Goal: Register for event/course

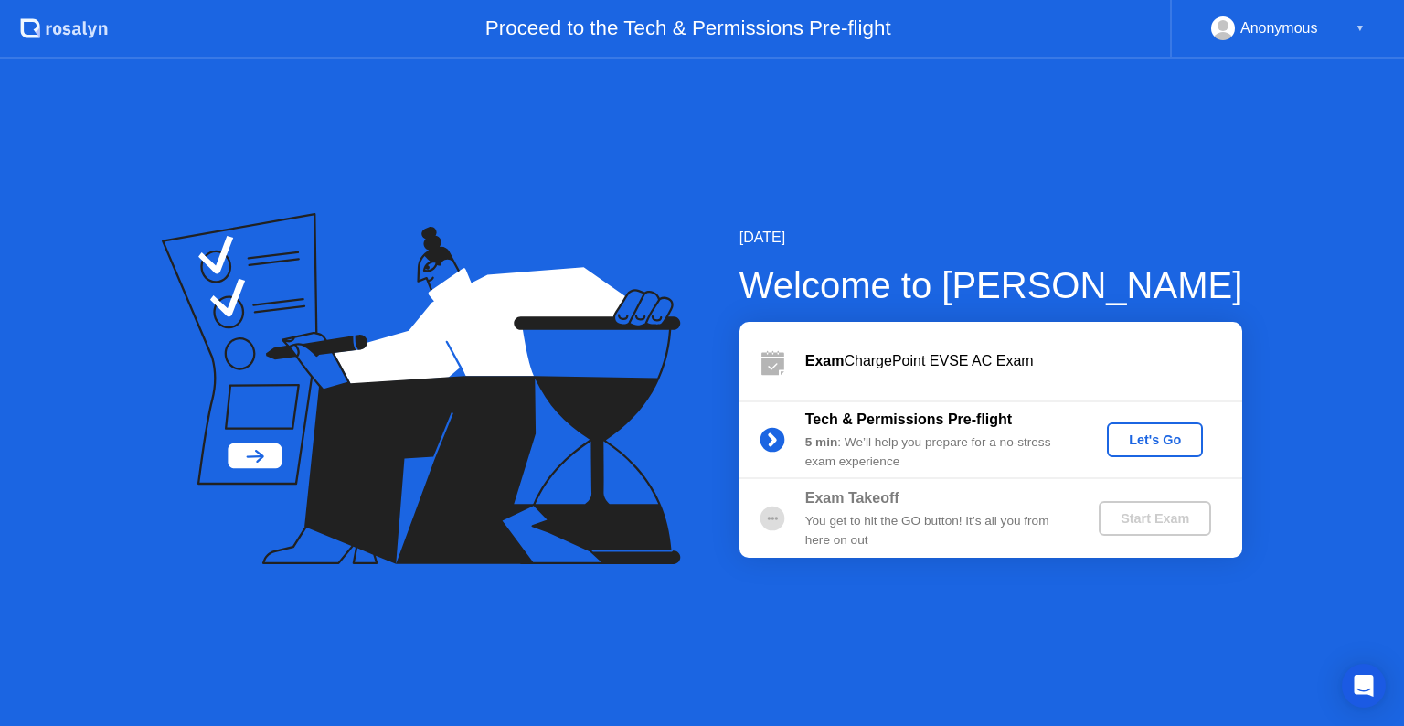
click at [1007, 252] on div "[DATE] Welcome to [PERSON_NAME] Exam ChargePoint EVSE AC Exam Tech & Permission…" at bounding box center [962, 392] width 562 height 331
click at [1159, 435] on div "Let's Go" at bounding box center [1154, 439] width 81 height 15
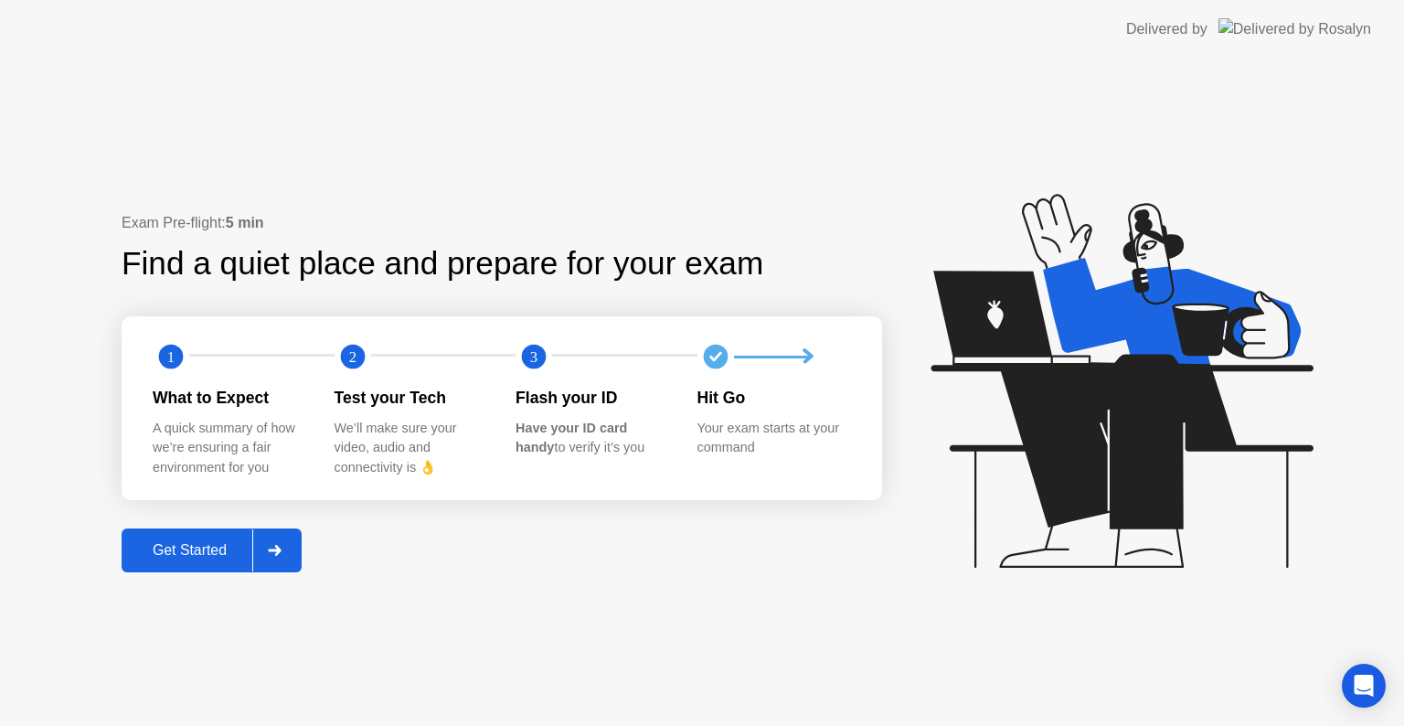
drag, startPoint x: 219, startPoint y: 528, endPoint x: 274, endPoint y: 541, distance: 56.3
click at [274, 541] on button "Get Started" at bounding box center [212, 550] width 180 height 44
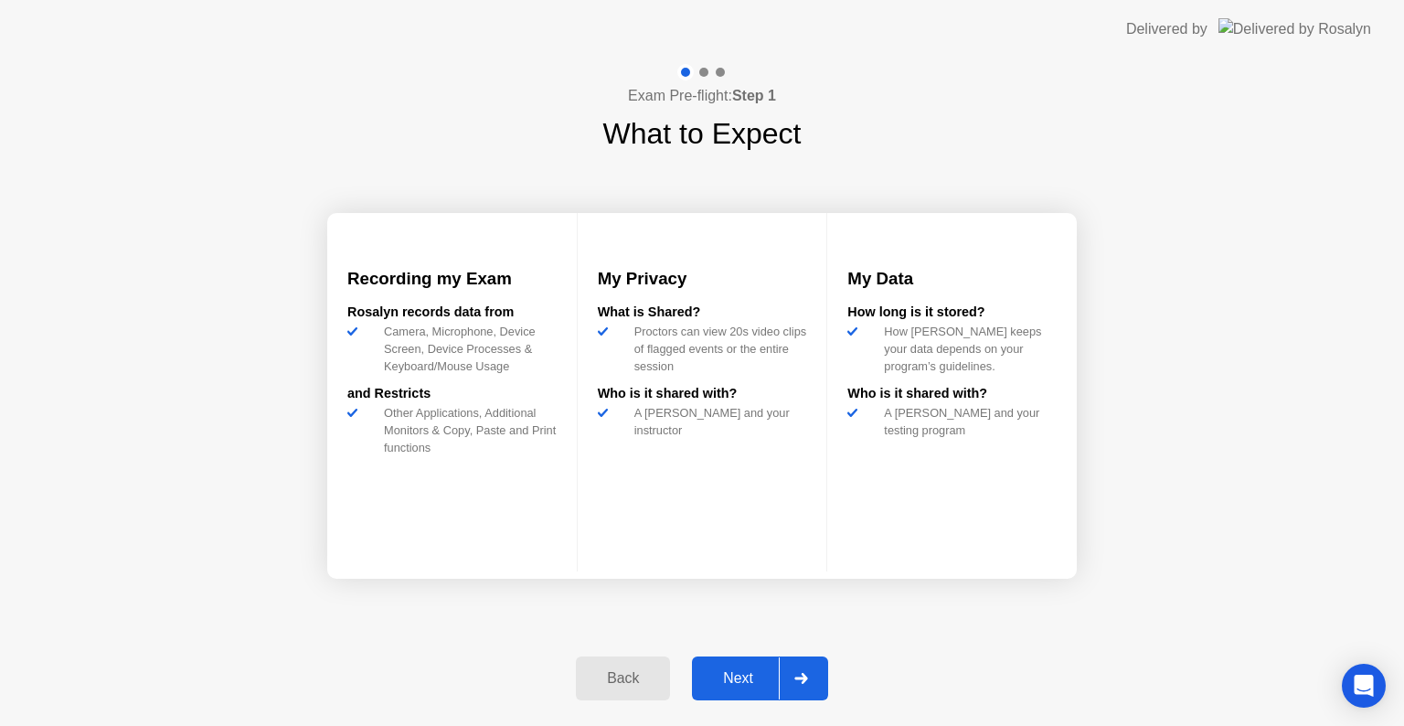
click at [741, 680] on div "Next" at bounding box center [737, 678] width 81 height 16
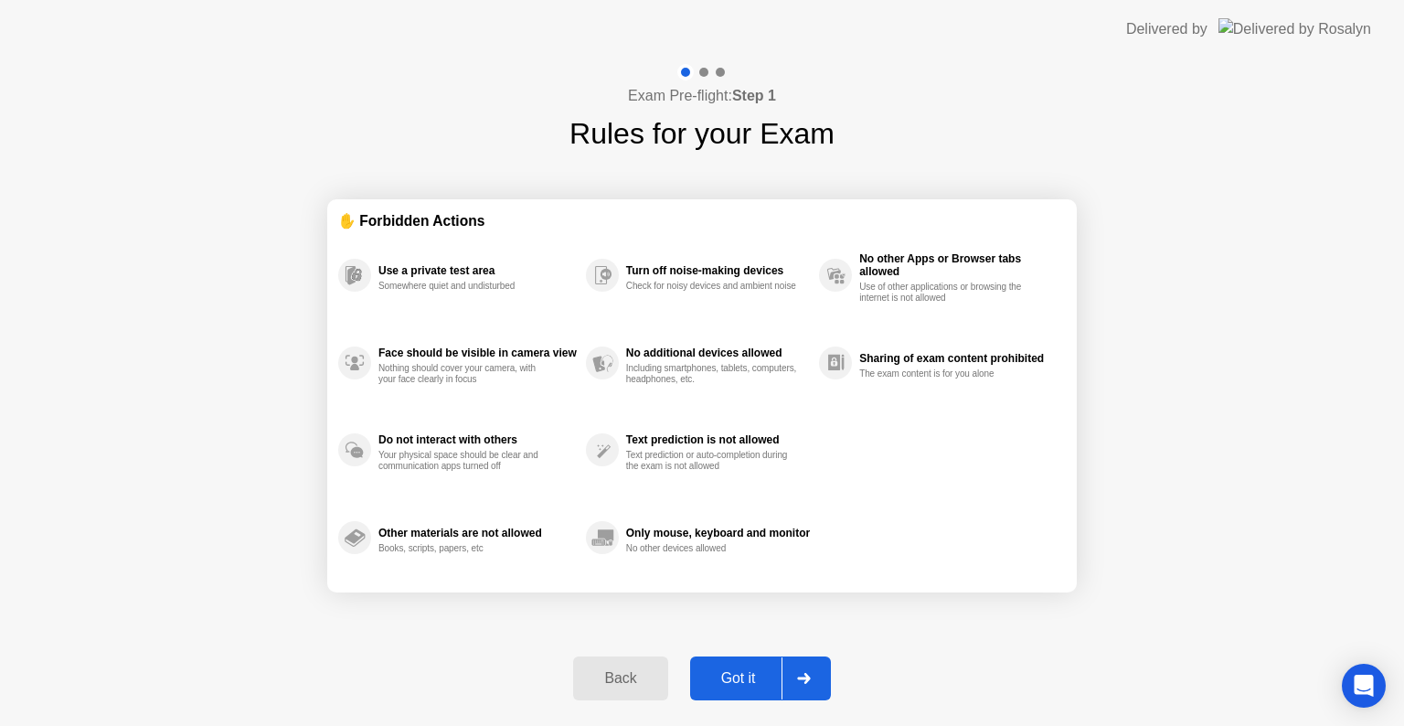
click at [741, 670] on div "Got it" at bounding box center [738, 678] width 86 height 16
select select "**********"
select select "*******"
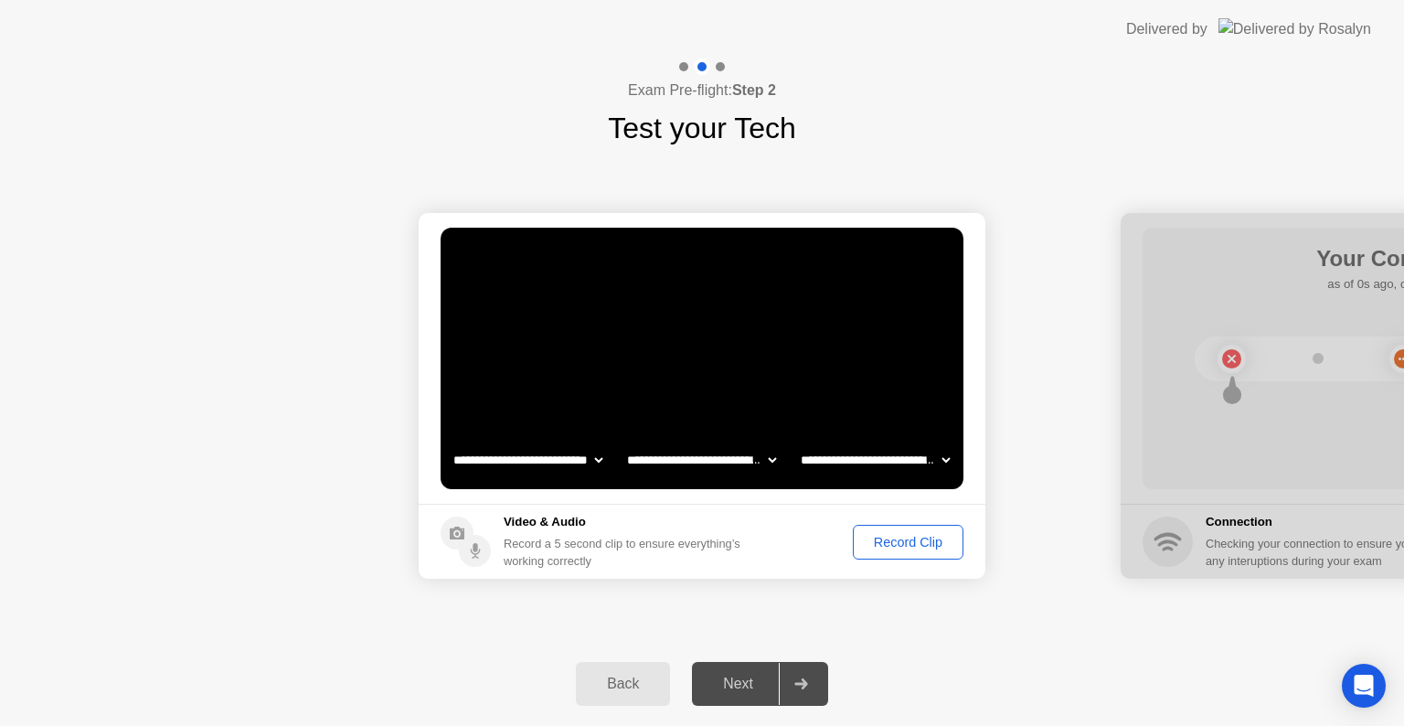
click at [889, 541] on div "Record Clip" at bounding box center [908, 542] width 98 height 15
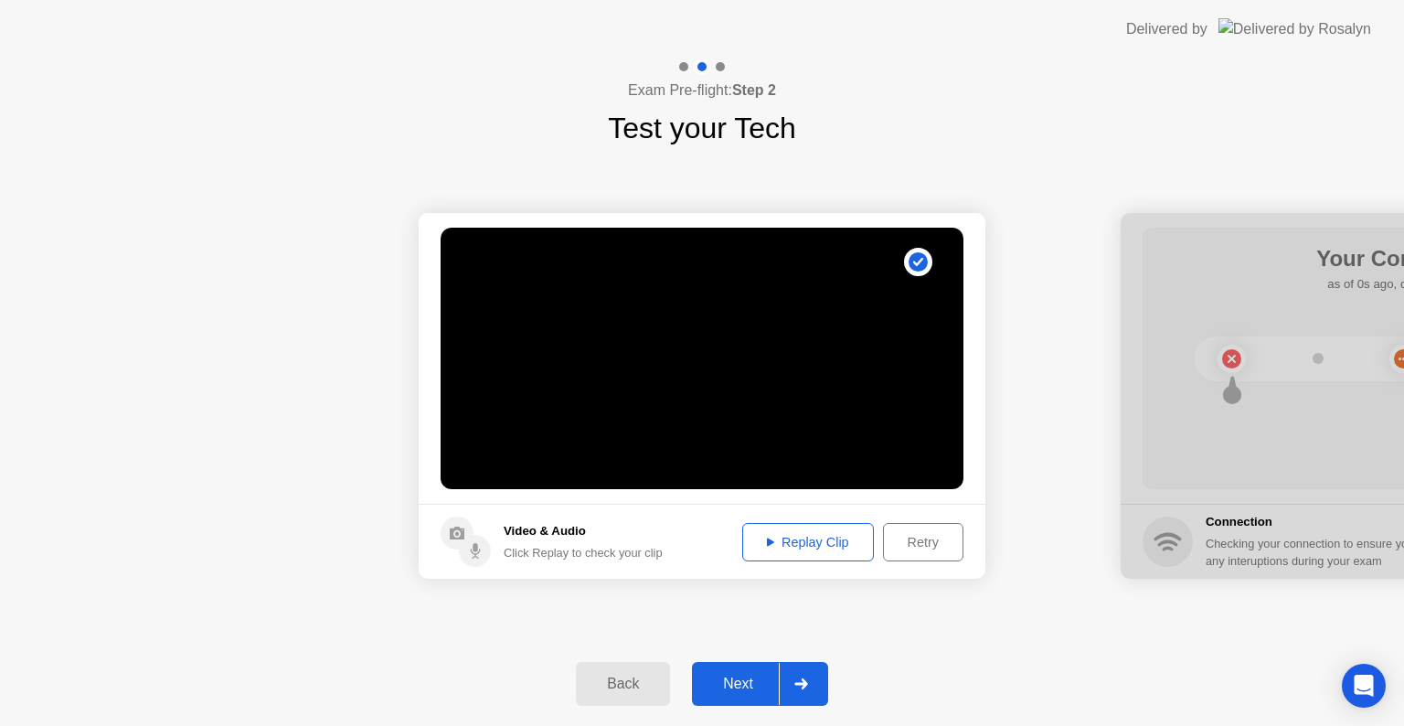
click at [776, 543] on div "Replay Clip" at bounding box center [808, 542] width 119 height 15
click at [742, 691] on div "Next" at bounding box center [737, 683] width 81 height 16
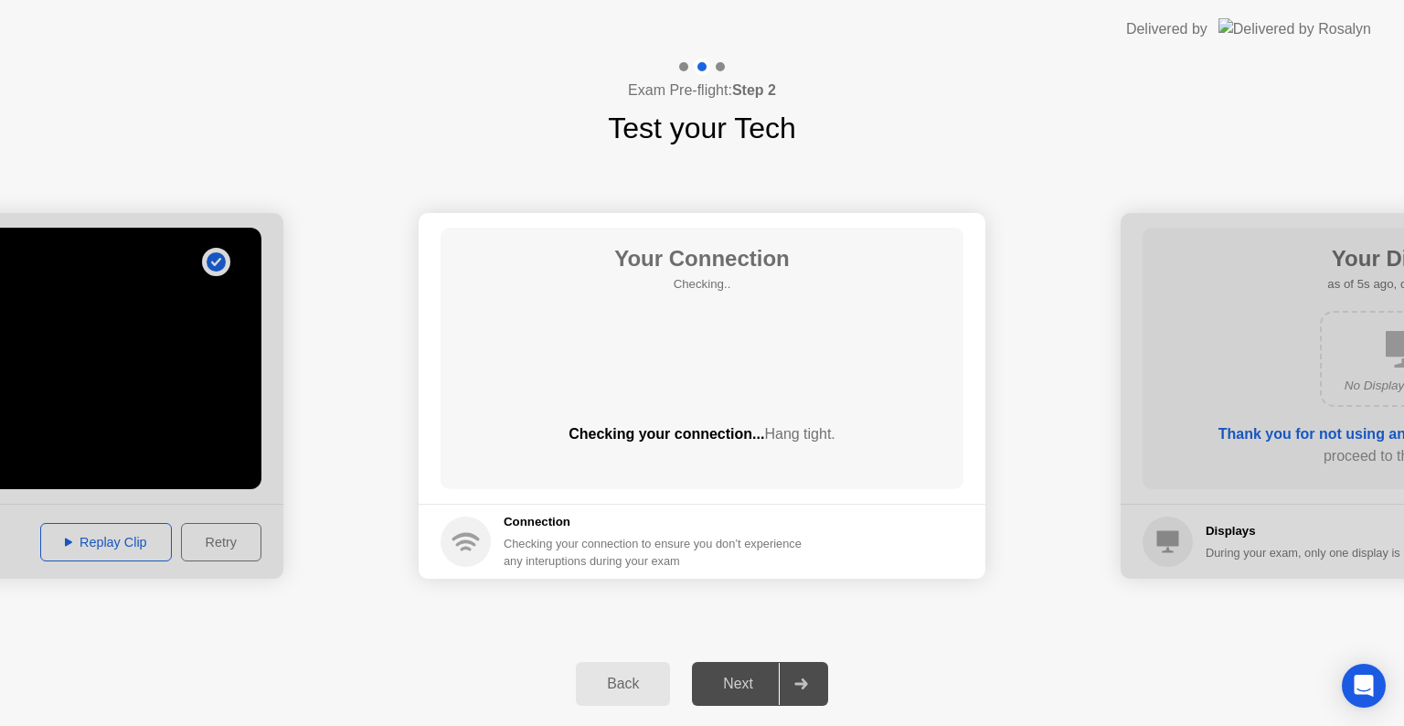
click at [742, 691] on div "Next" at bounding box center [737, 683] width 81 height 16
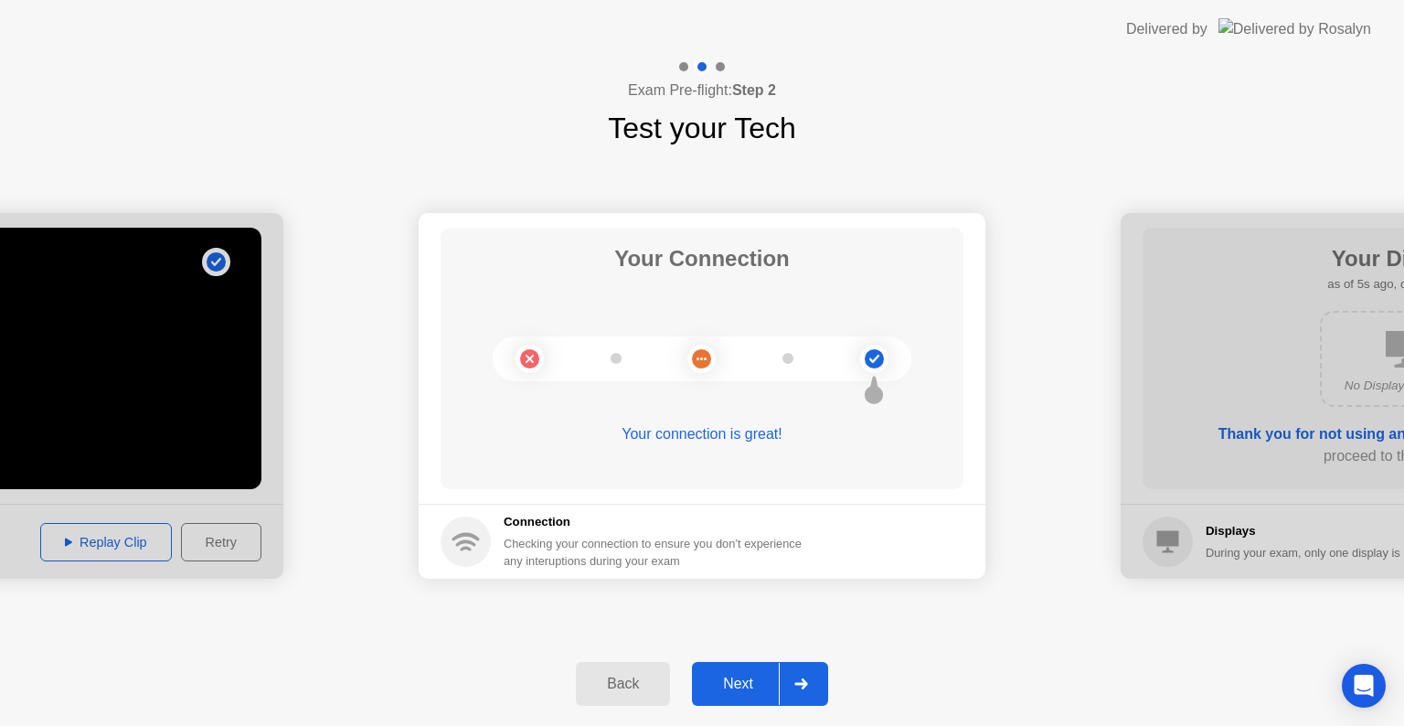
click at [752, 684] on div "Next" at bounding box center [737, 683] width 81 height 16
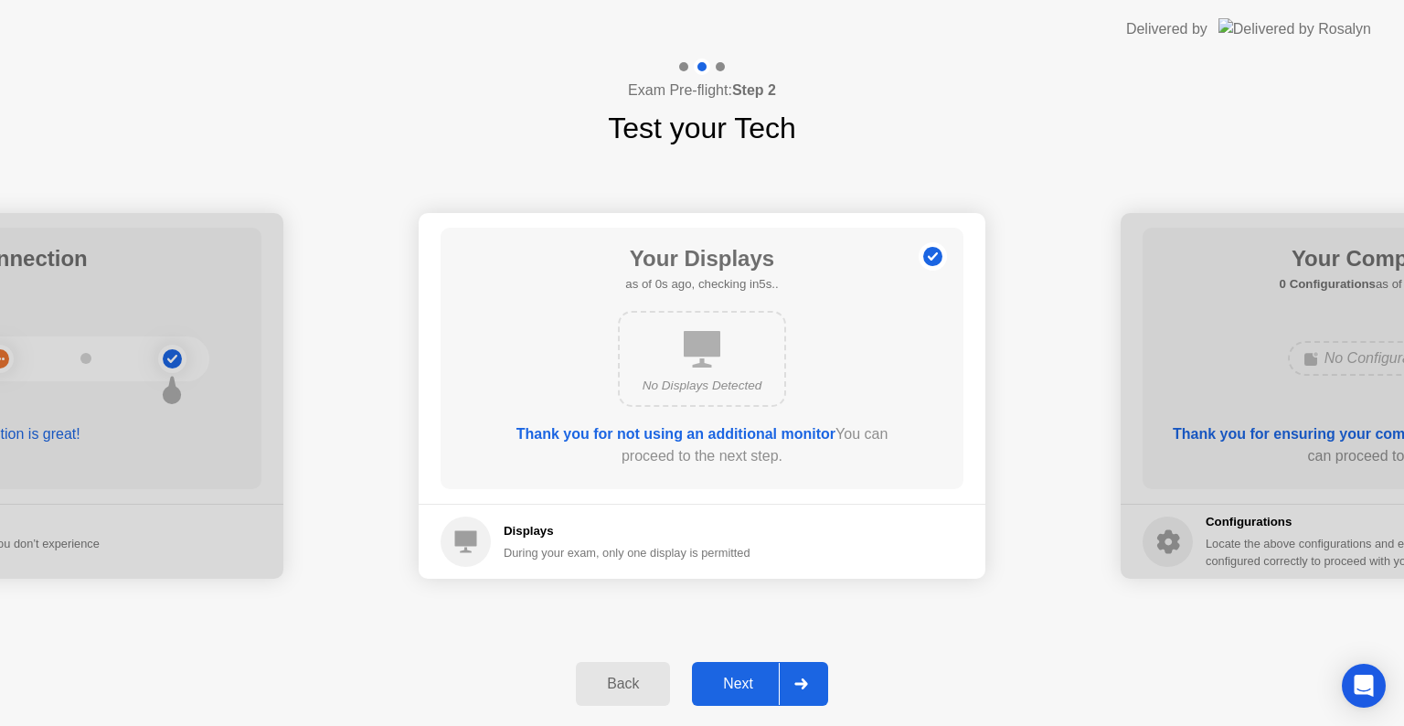
click at [752, 684] on div "Next" at bounding box center [737, 683] width 81 height 16
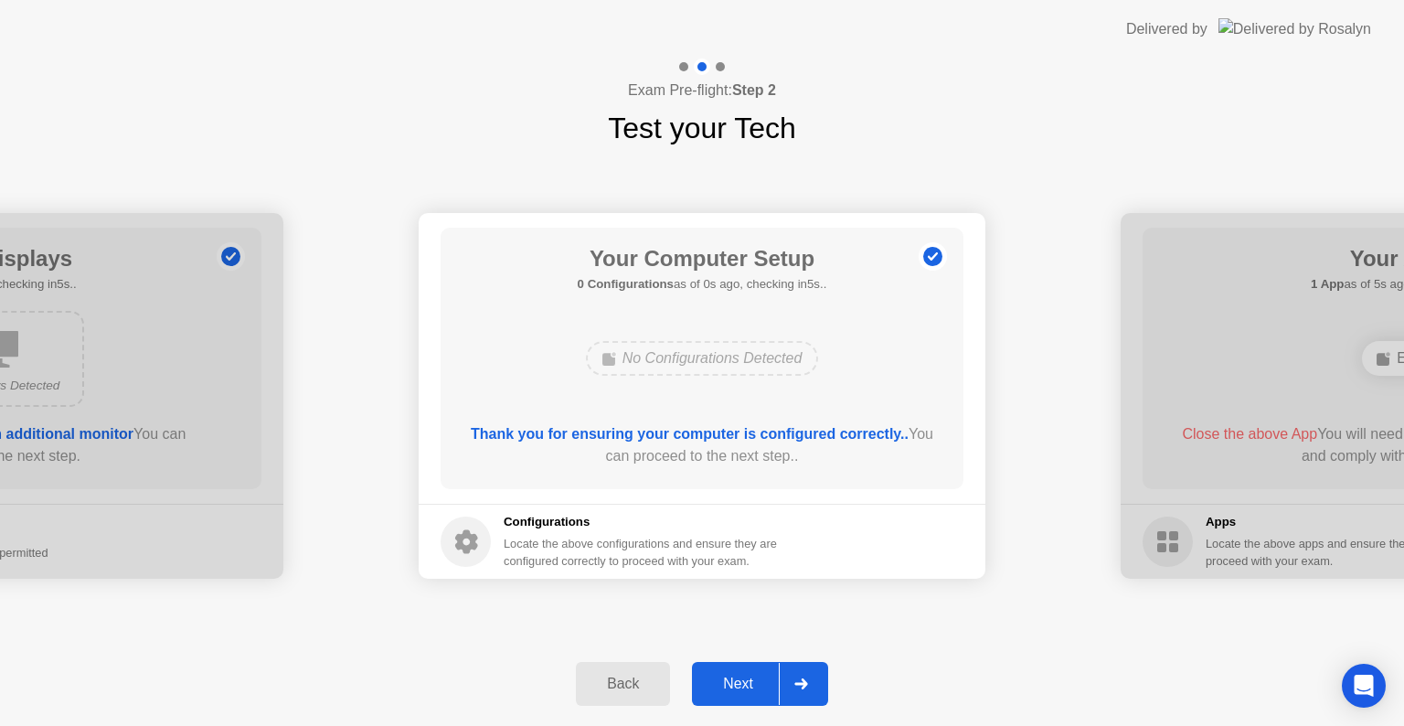
click at [752, 684] on div "Next" at bounding box center [737, 683] width 81 height 16
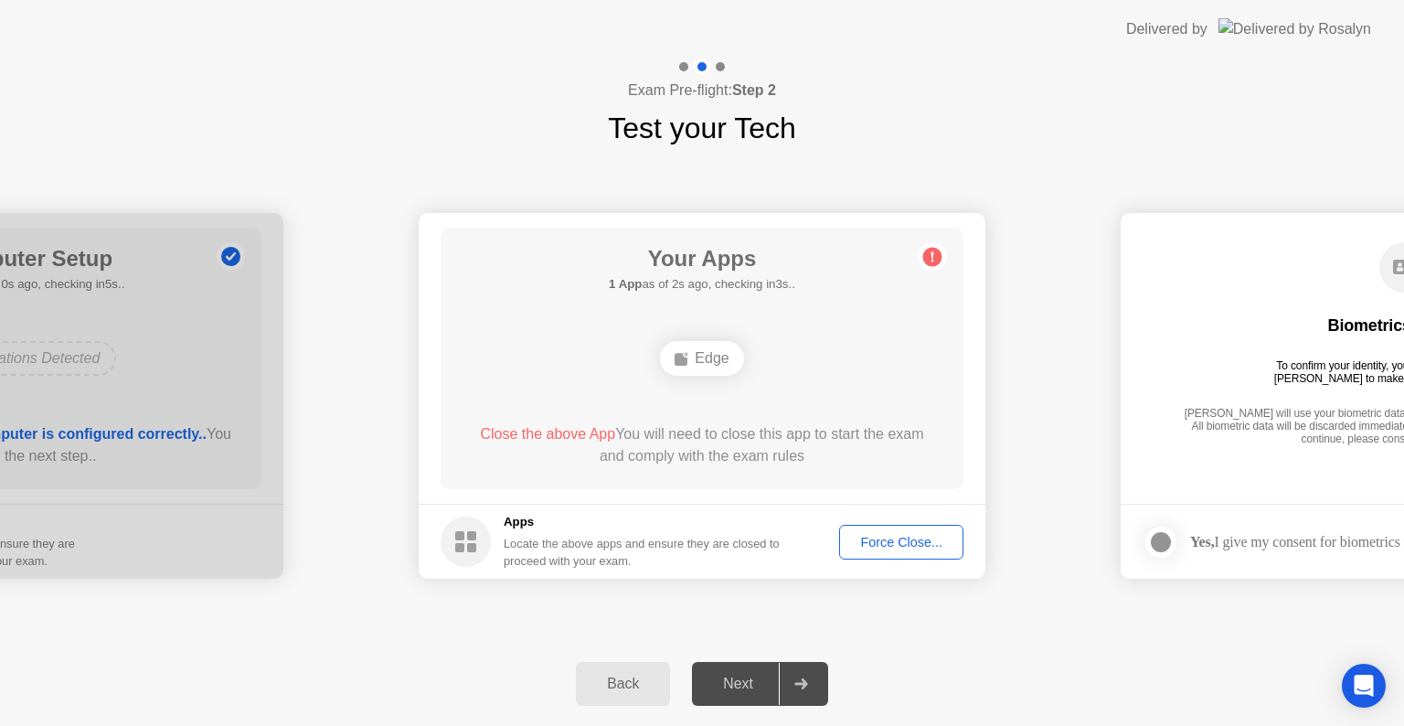
click at [625, 691] on div "Back" at bounding box center [622, 683] width 83 height 16
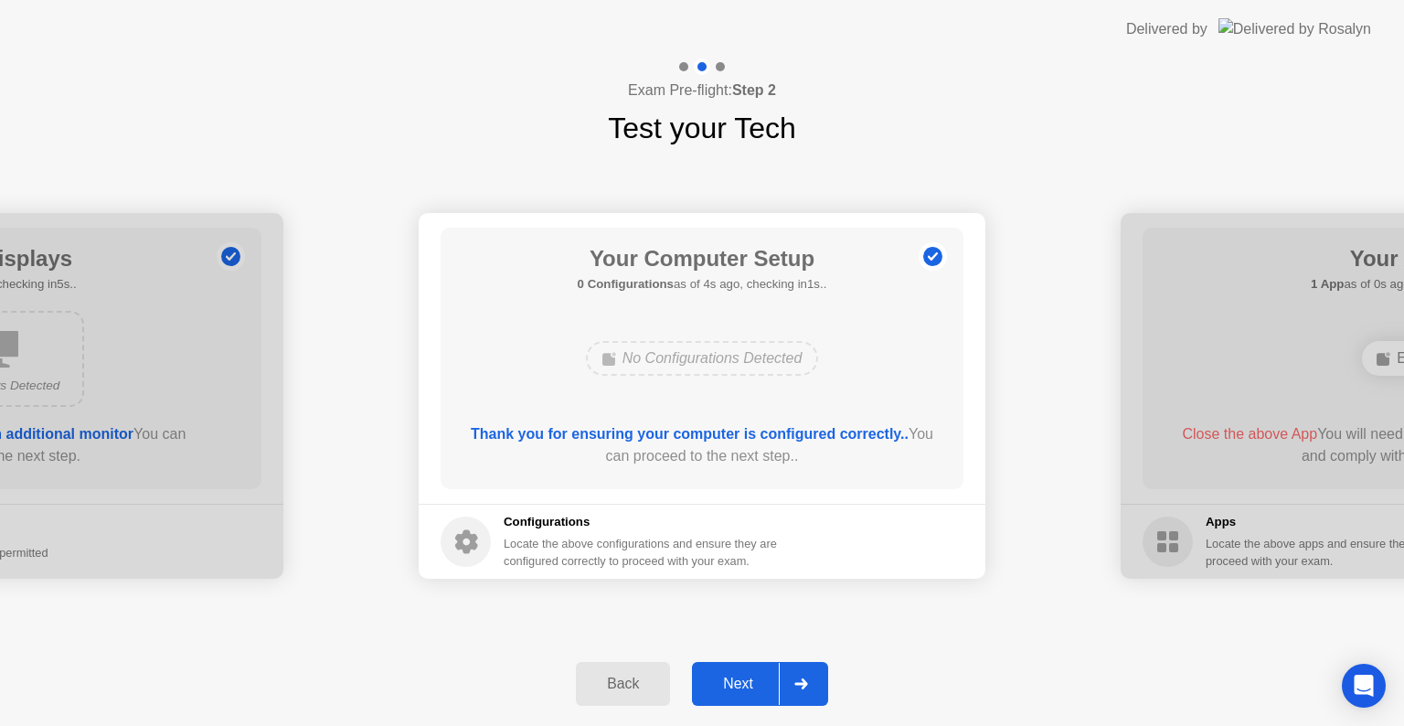
drag, startPoint x: 625, startPoint y: 691, endPoint x: 721, endPoint y: 677, distance: 96.9
click at [721, 677] on div "Back Next" at bounding box center [702, 684] width 1404 height 84
click at [721, 677] on div "Next" at bounding box center [737, 683] width 81 height 16
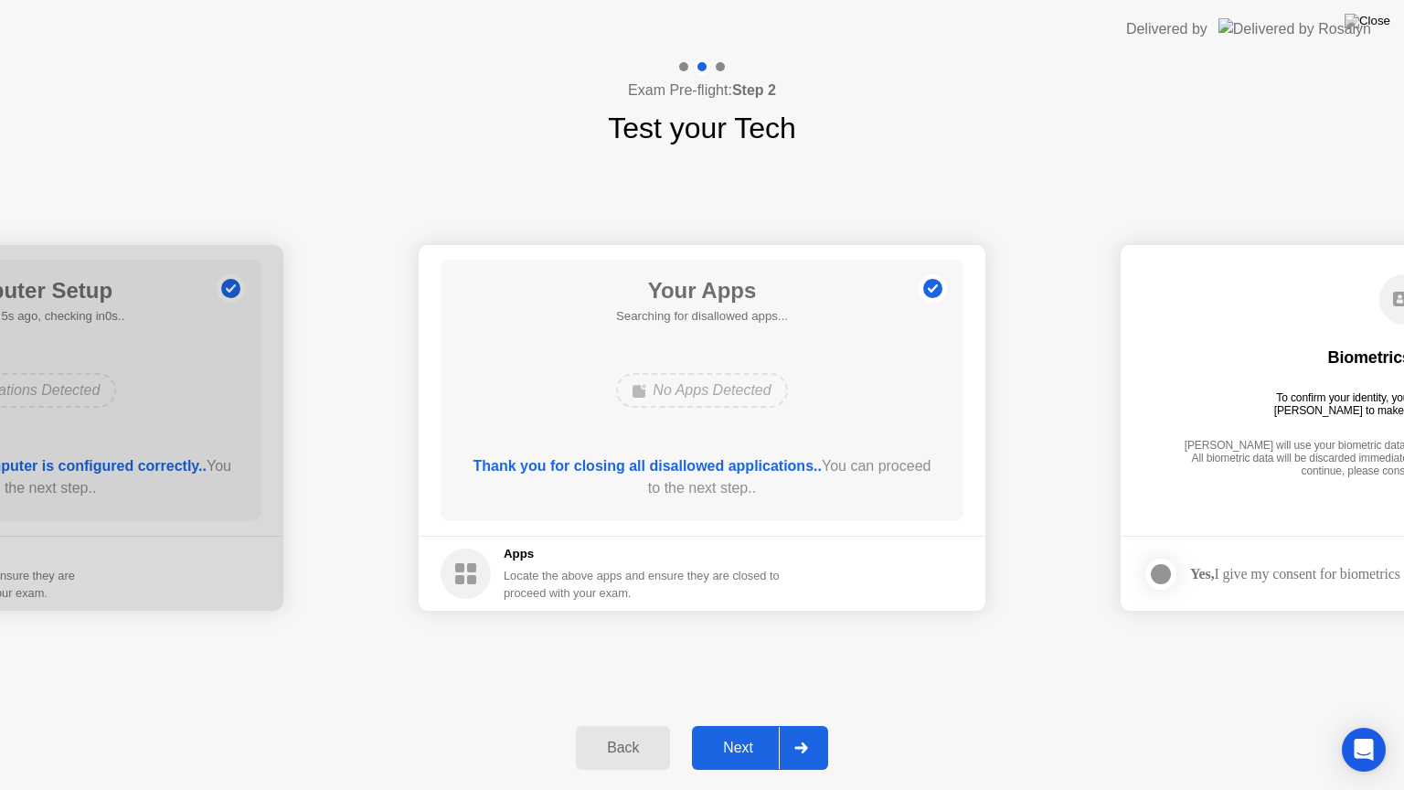
click at [735, 725] on div "Next" at bounding box center [737, 747] width 81 height 16
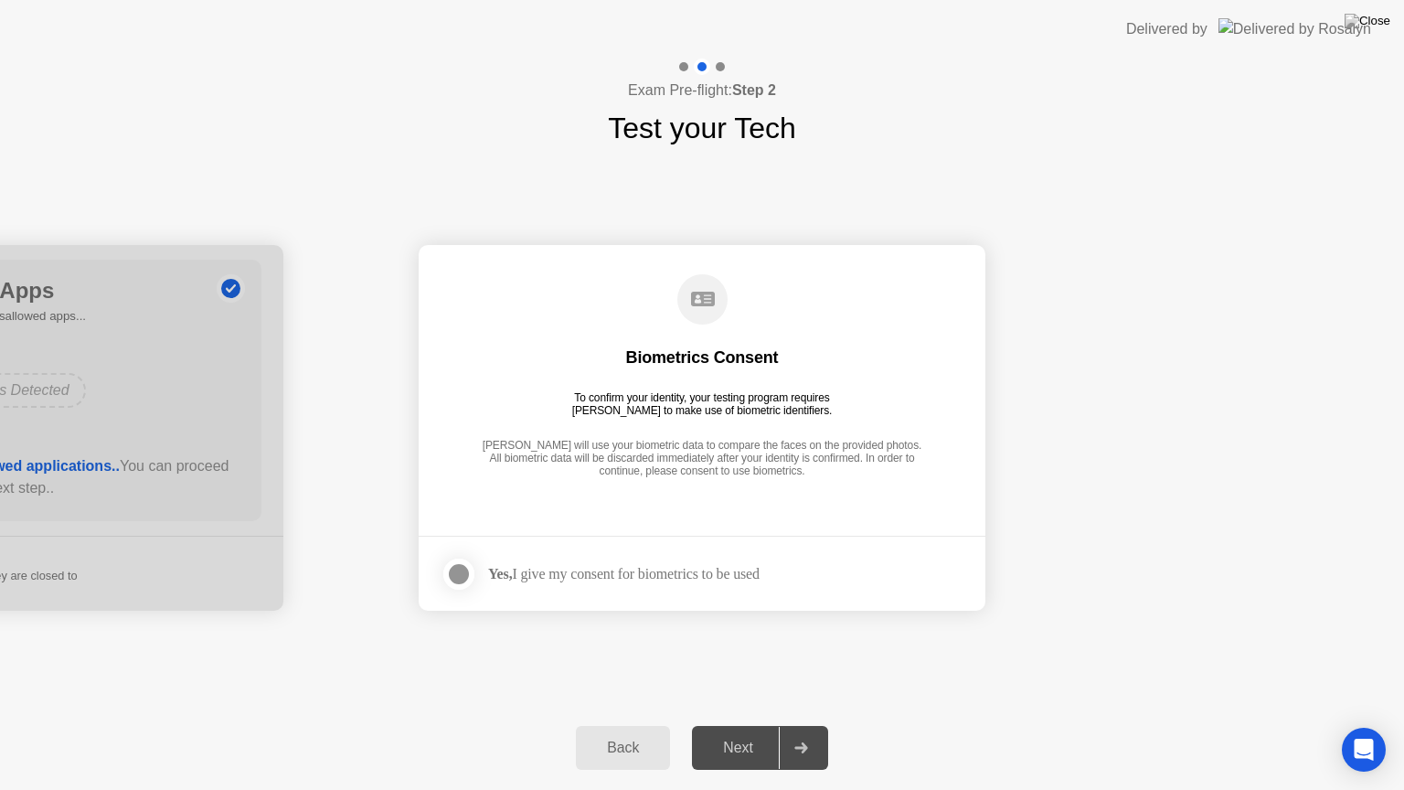
click at [735, 725] on div "Next" at bounding box center [737, 747] width 81 height 16
click at [460, 572] on div at bounding box center [459, 574] width 22 height 22
click at [732, 725] on div "Next" at bounding box center [737, 747] width 81 height 16
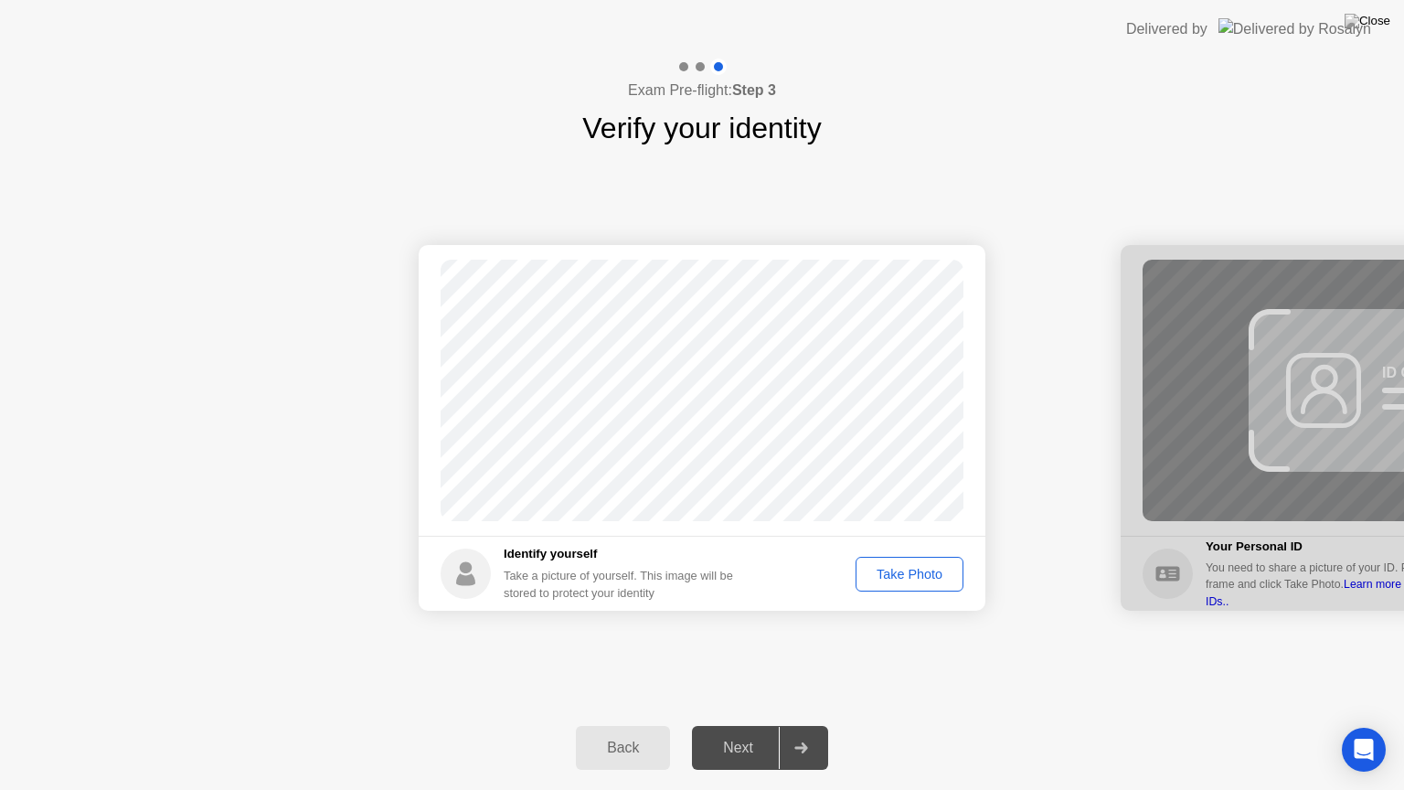
click at [900, 583] on button "Take Photo" at bounding box center [909, 574] width 108 height 35
click at [731, 725] on div "Next" at bounding box center [737, 747] width 81 height 16
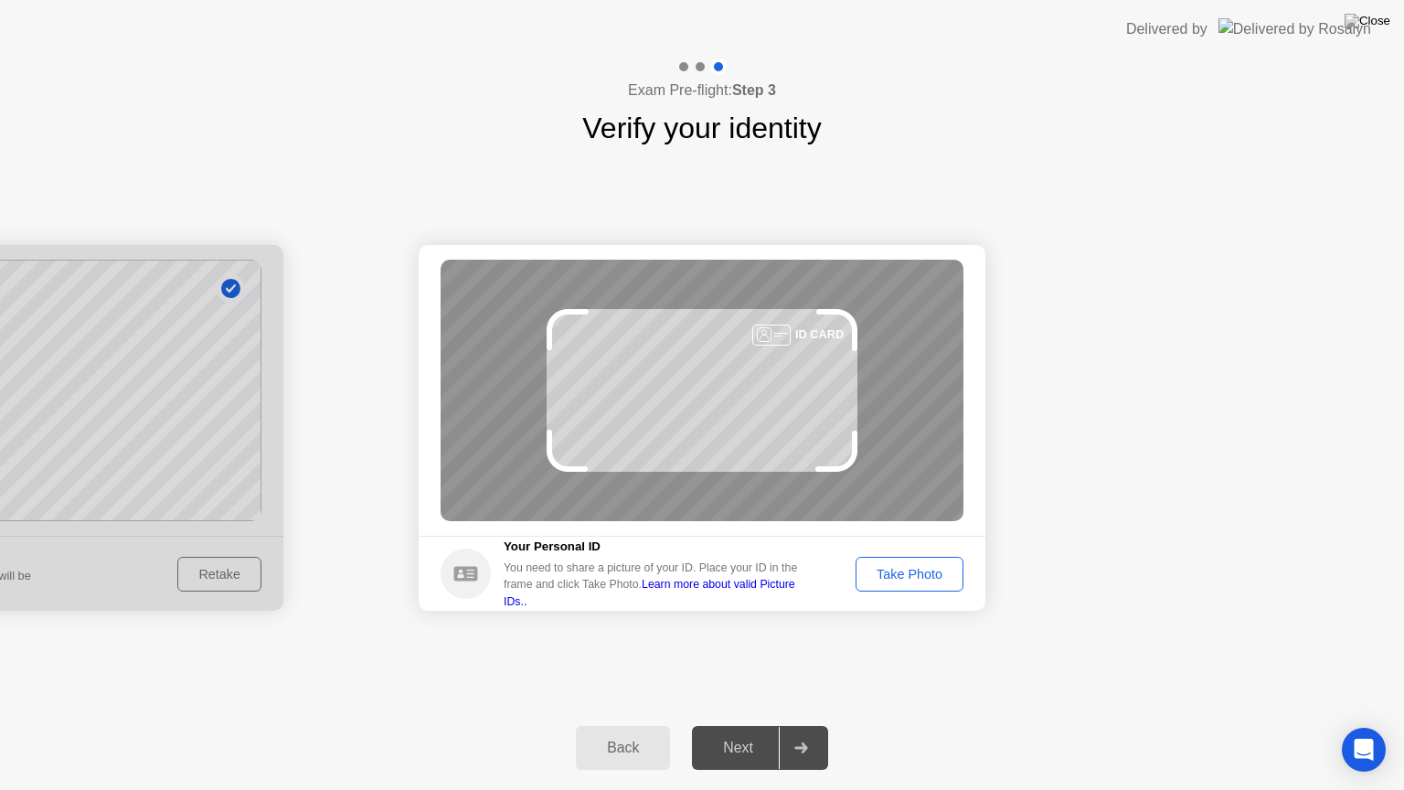
click at [907, 573] on div "Take Photo" at bounding box center [909, 574] width 95 height 15
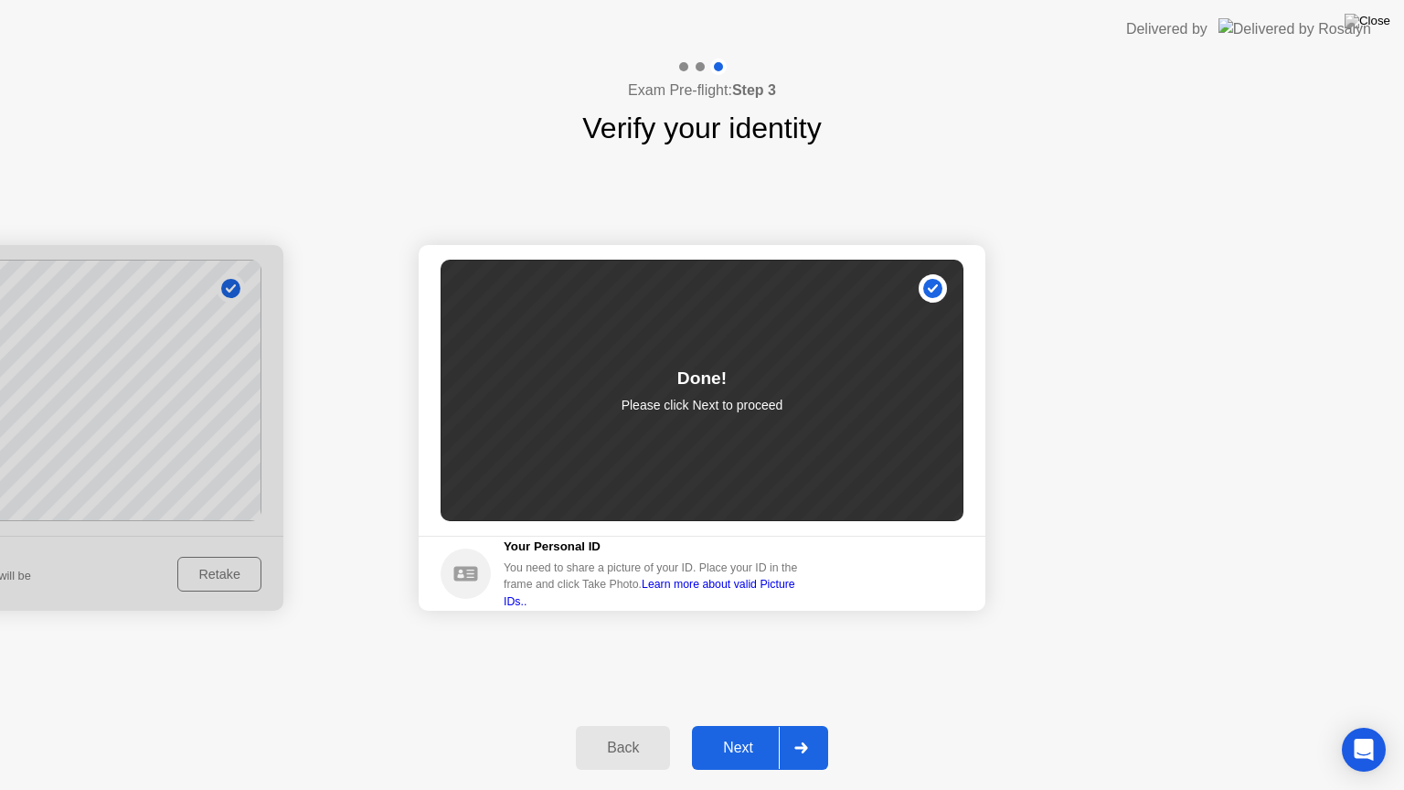
click at [727, 725] on div "Next" at bounding box center [737, 747] width 81 height 16
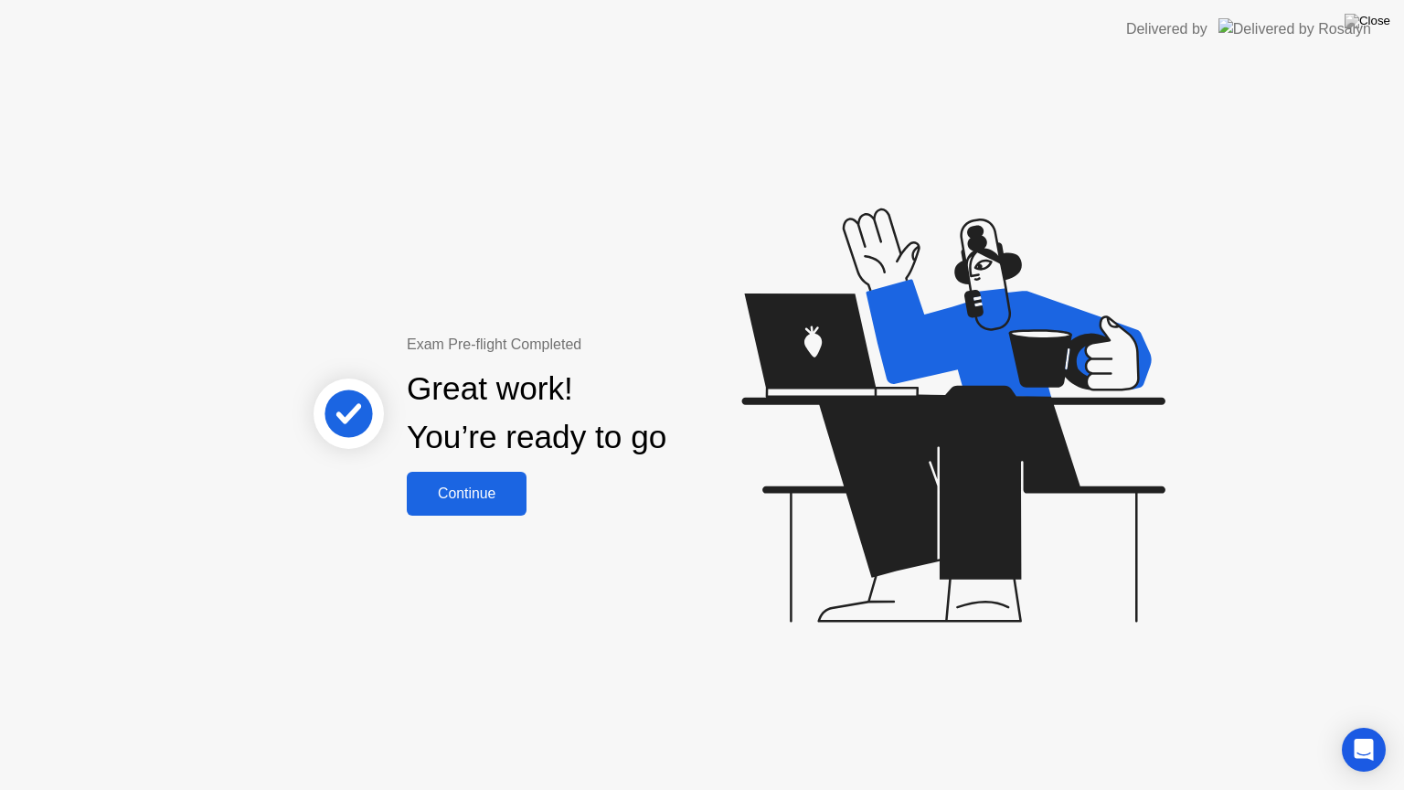
click at [461, 500] on div "Continue" at bounding box center [466, 493] width 109 height 16
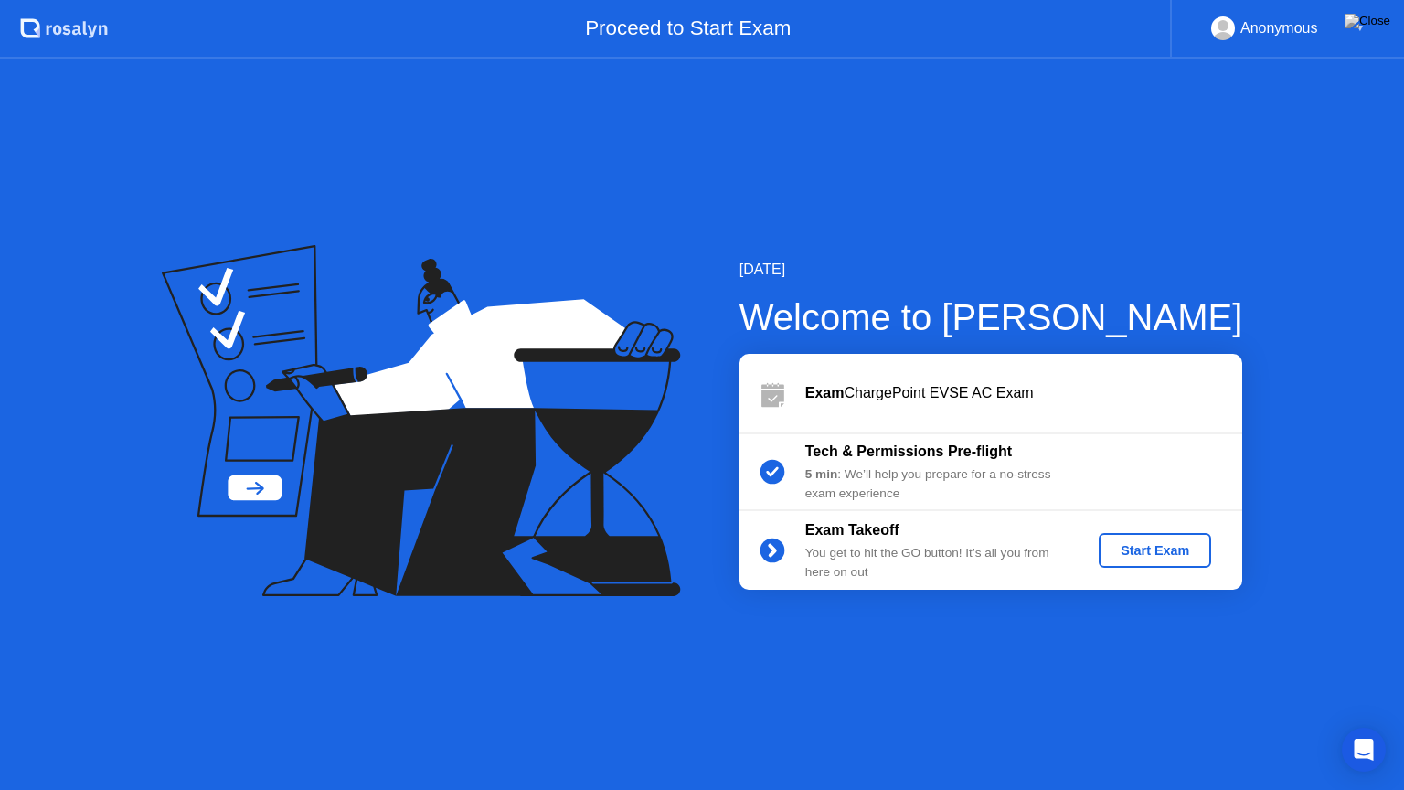
click at [1141, 546] on div "Start Exam" at bounding box center [1155, 550] width 98 height 15
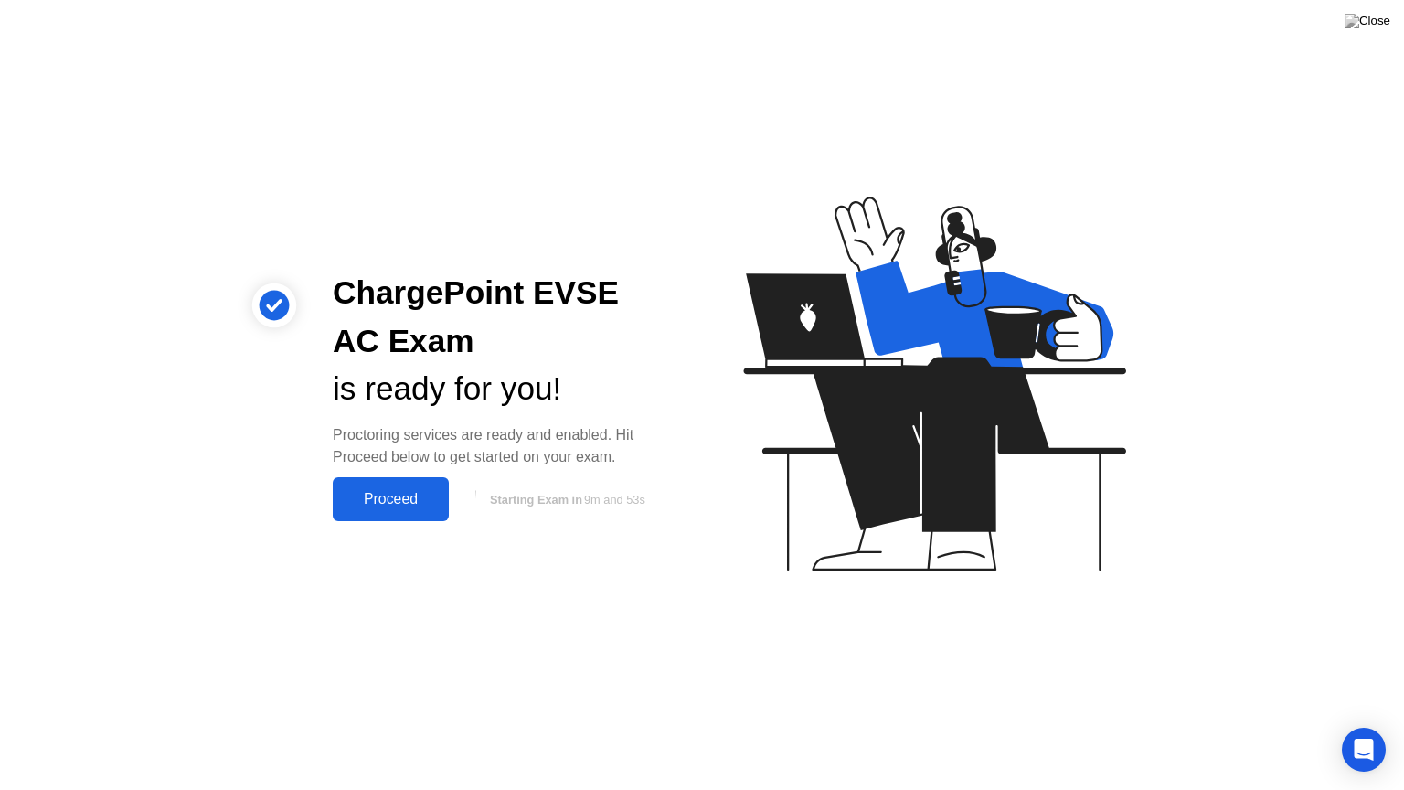
click at [414, 491] on div "Proceed" at bounding box center [390, 499] width 105 height 16
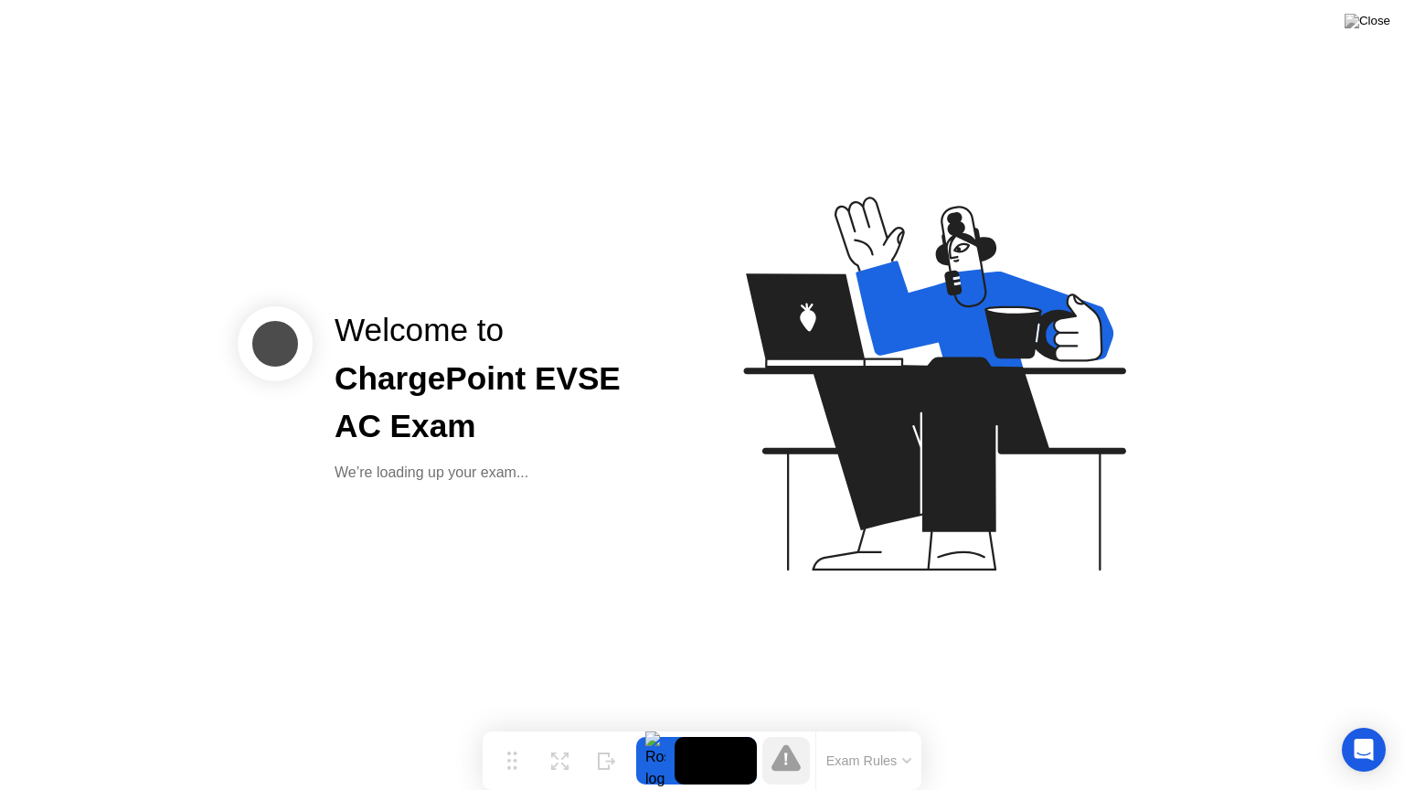
click at [411, 493] on div "Welcome to ChargePoint EVSE AC Exam We’re loading up your exam..." at bounding box center [702, 395] width 1404 height 790
